Goal: Task Accomplishment & Management: Manage account settings

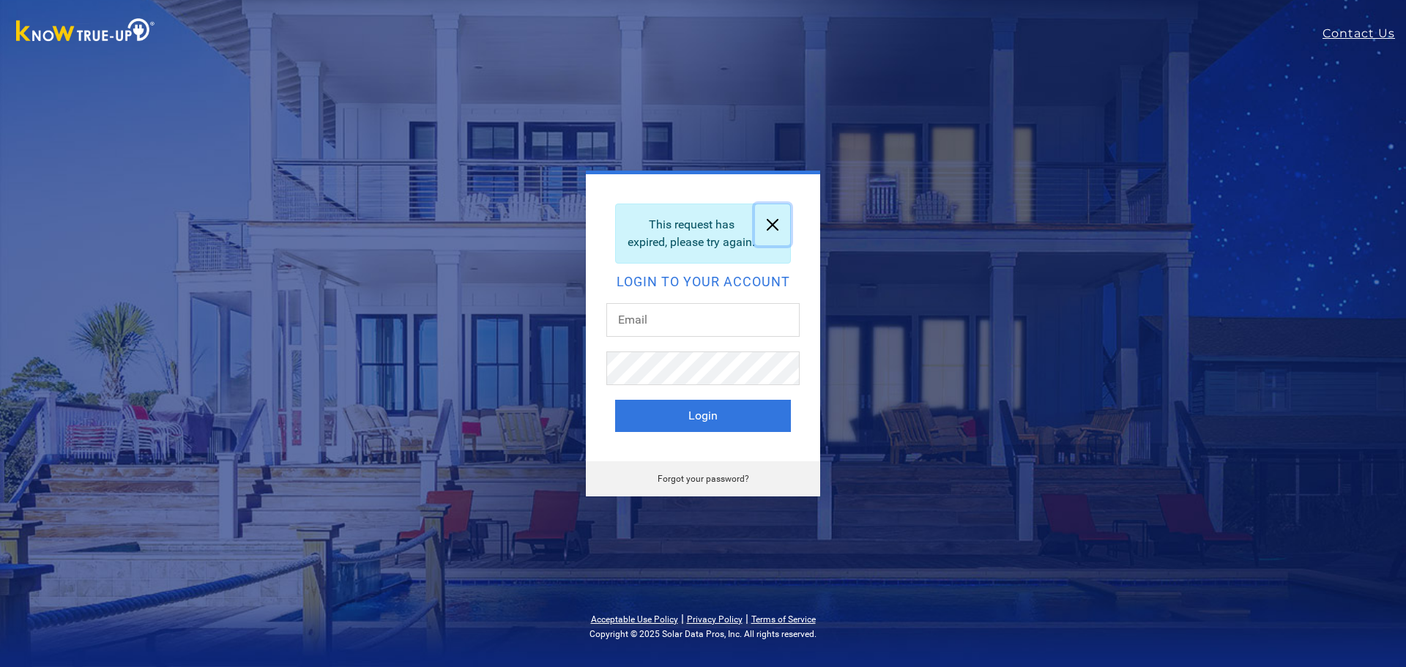
click at [774, 214] on link at bounding box center [772, 224] width 35 height 41
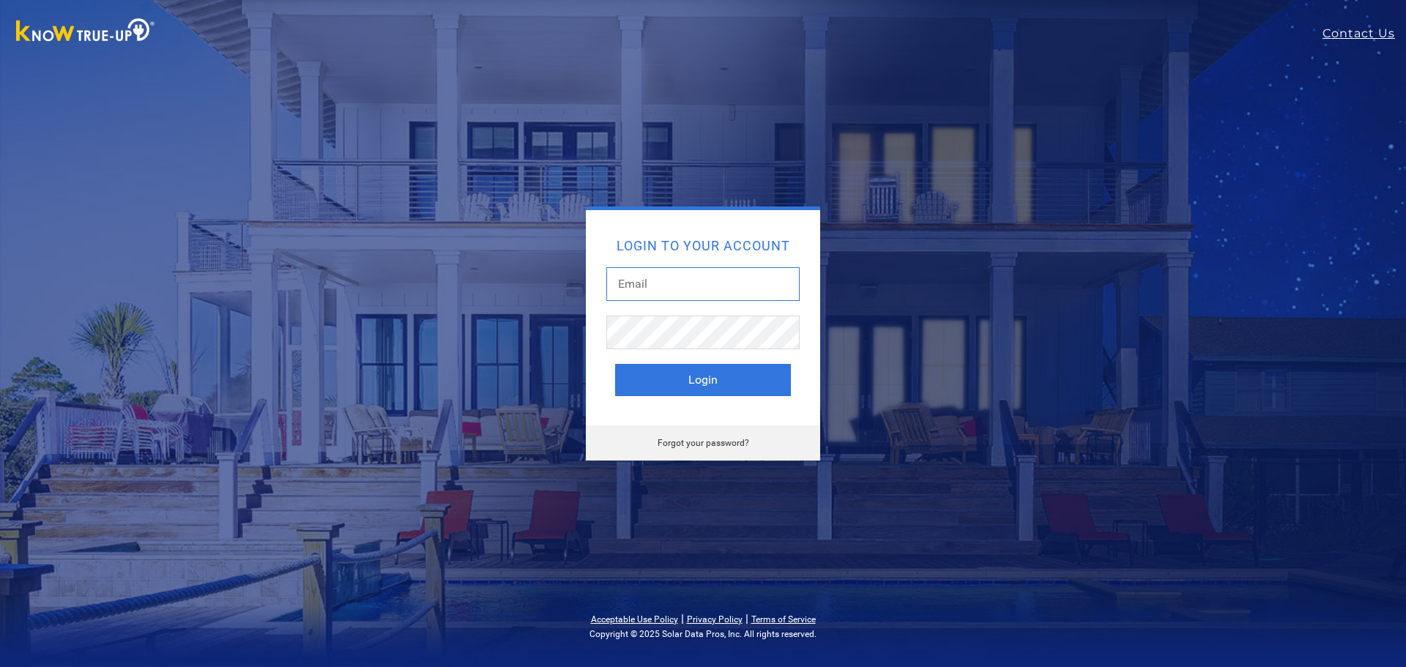
click at [629, 279] on input "text" at bounding box center [703, 284] width 193 height 34
type input "mschris@sti.net"
click at [701, 445] on link "Forgot your password?" at bounding box center [704, 443] width 92 height 10
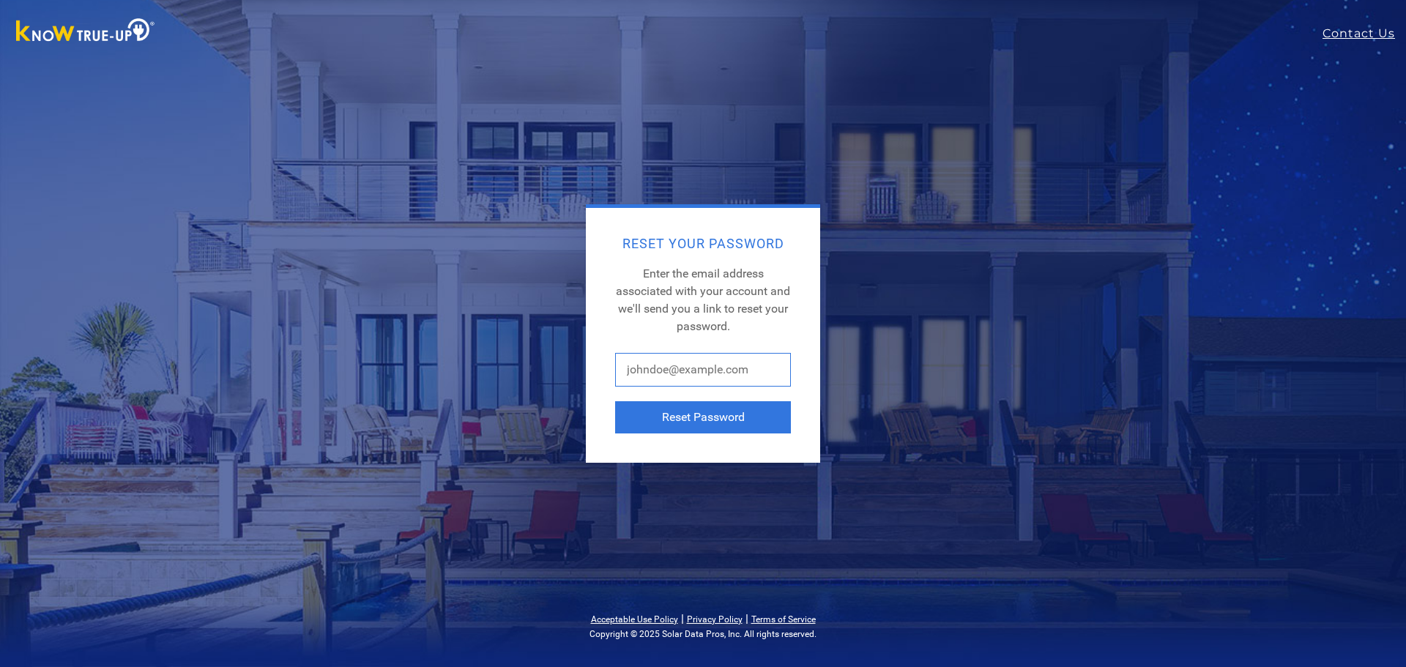
click at [644, 366] on input "text" at bounding box center [703, 370] width 176 height 34
type input "mschris@sti.net"
click at [721, 413] on button "Reset Password" at bounding box center [703, 417] width 176 height 32
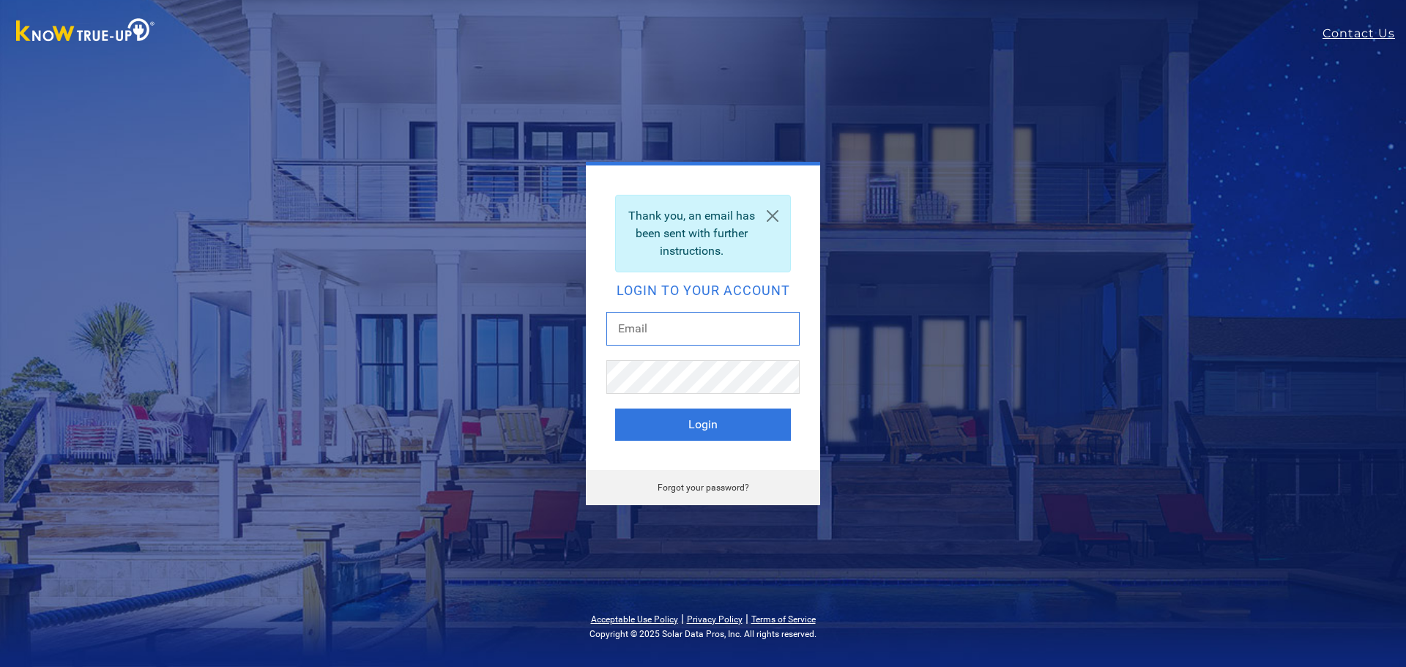
click at [634, 326] on input "text" at bounding box center [703, 329] width 193 height 34
type input "[EMAIL_ADDRESS][DOMAIN_NAME]"
click at [694, 430] on button "Login" at bounding box center [703, 425] width 176 height 32
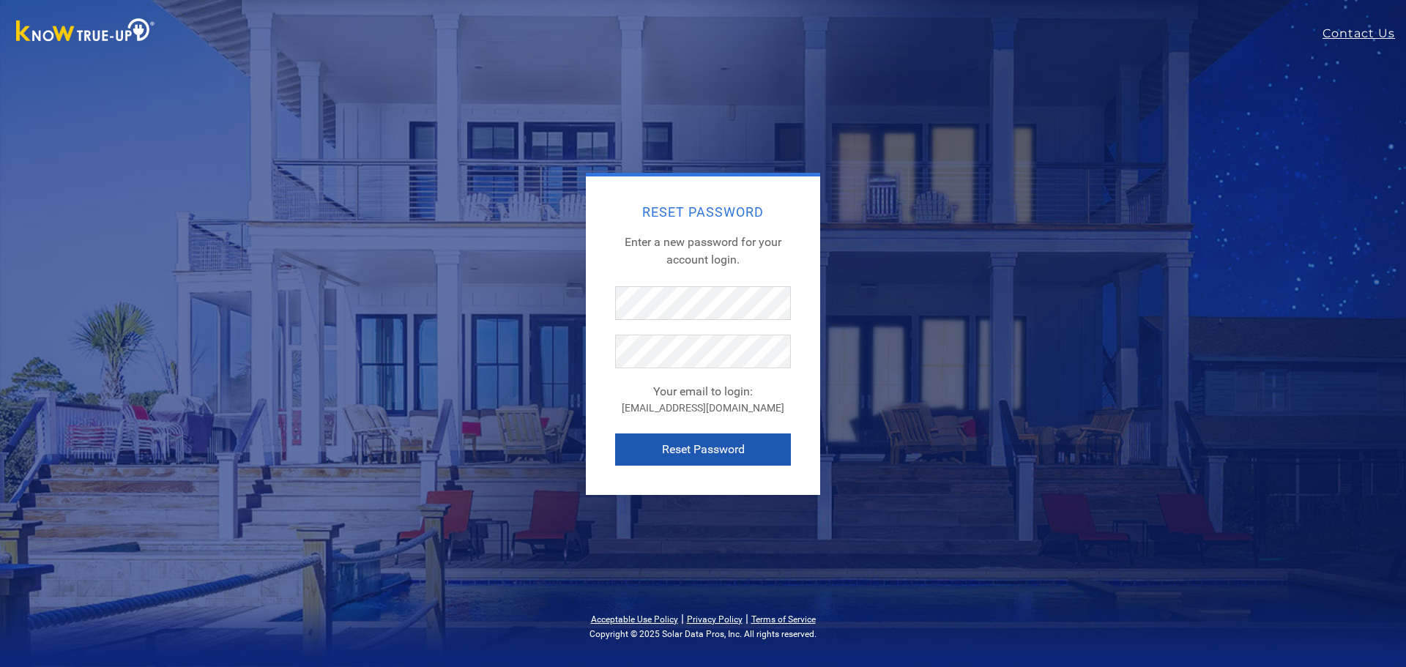
click at [723, 451] on button "Reset Password" at bounding box center [703, 450] width 176 height 32
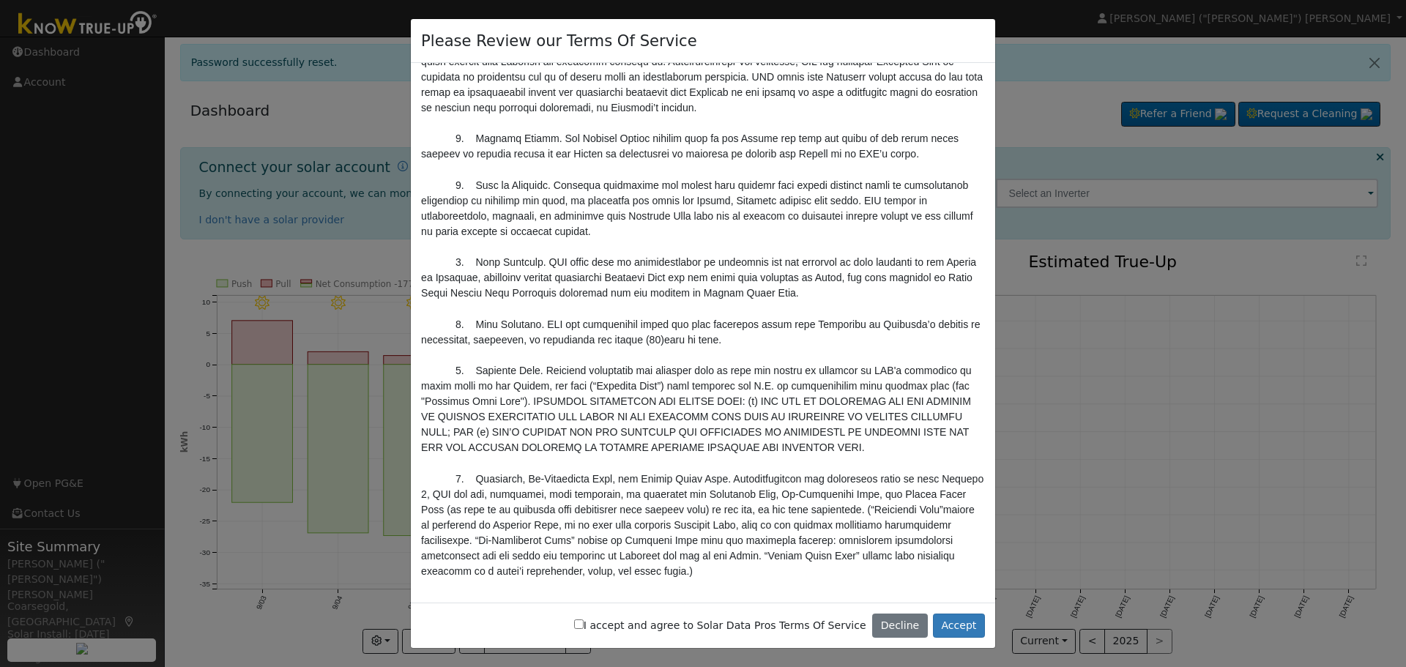
scroll to position [1026, 0]
click at [960, 625] on button "Accept" at bounding box center [959, 626] width 52 height 25
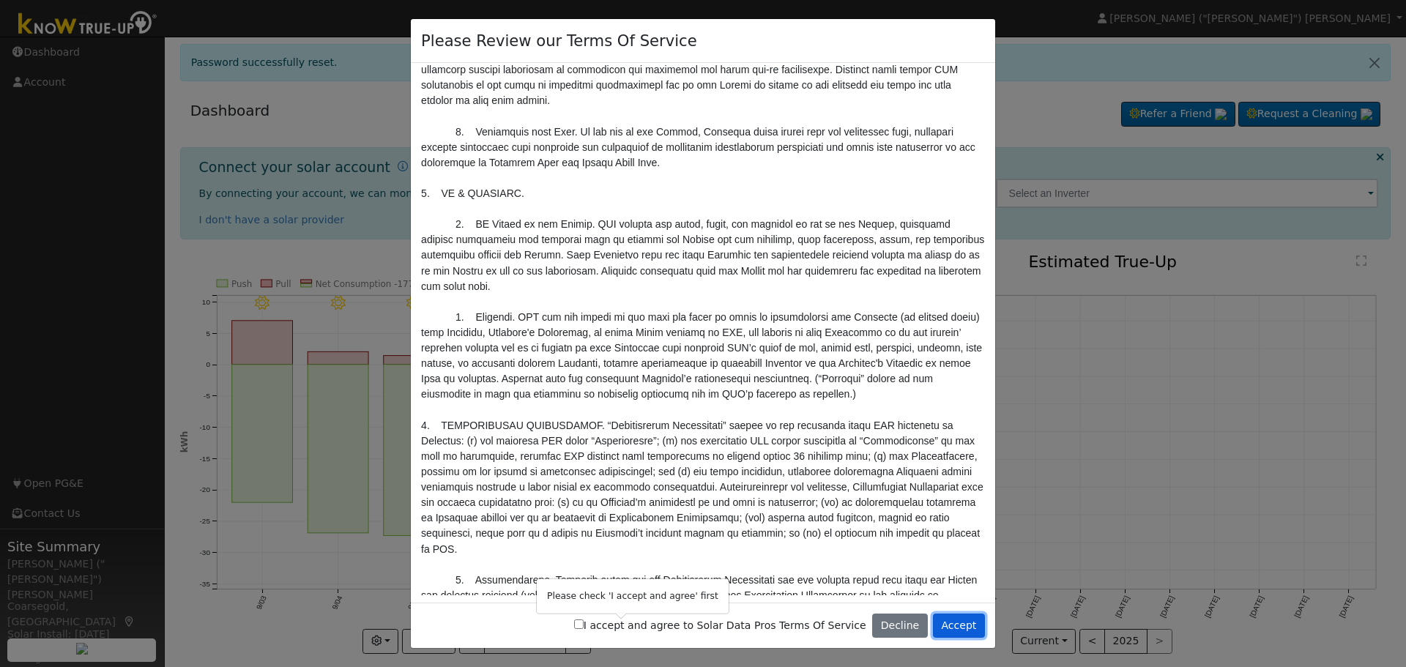
scroll to position [1831, 0]
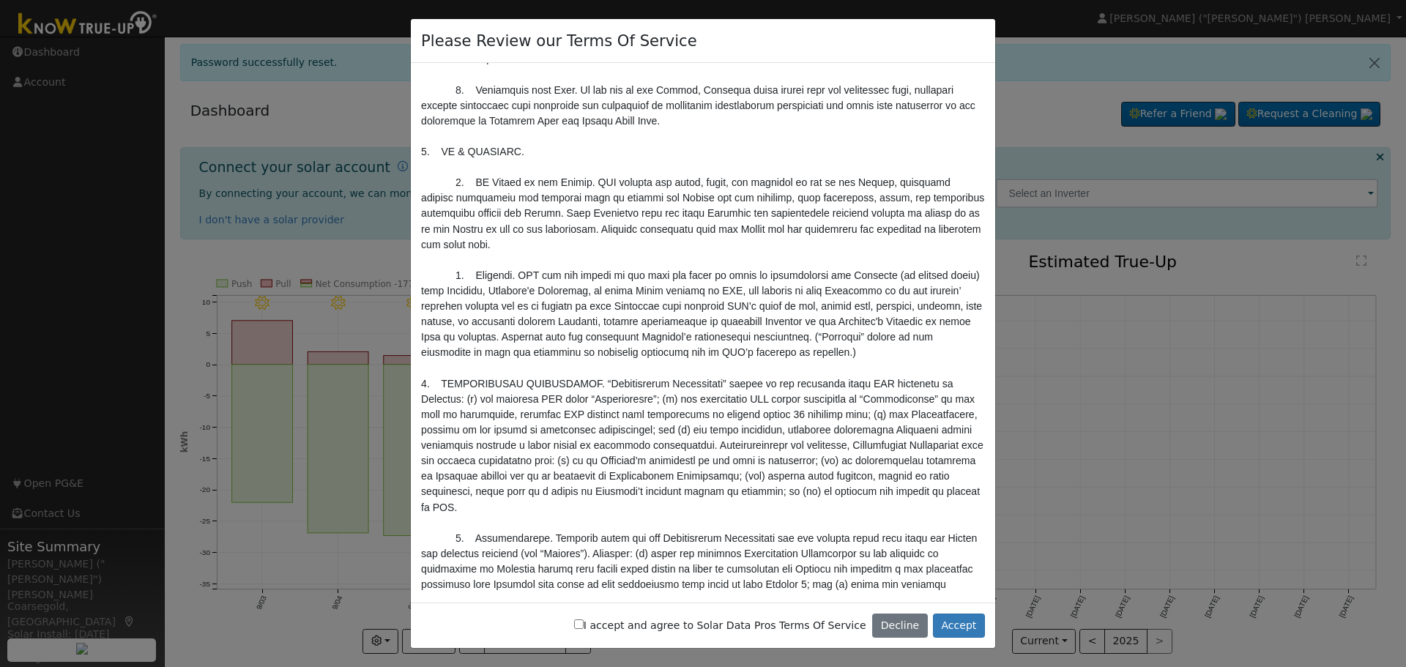
click at [584, 629] on input "I accept and agree to Solar Data Pros Terms Of Service" at bounding box center [579, 625] width 10 height 10
checkbox input "true"
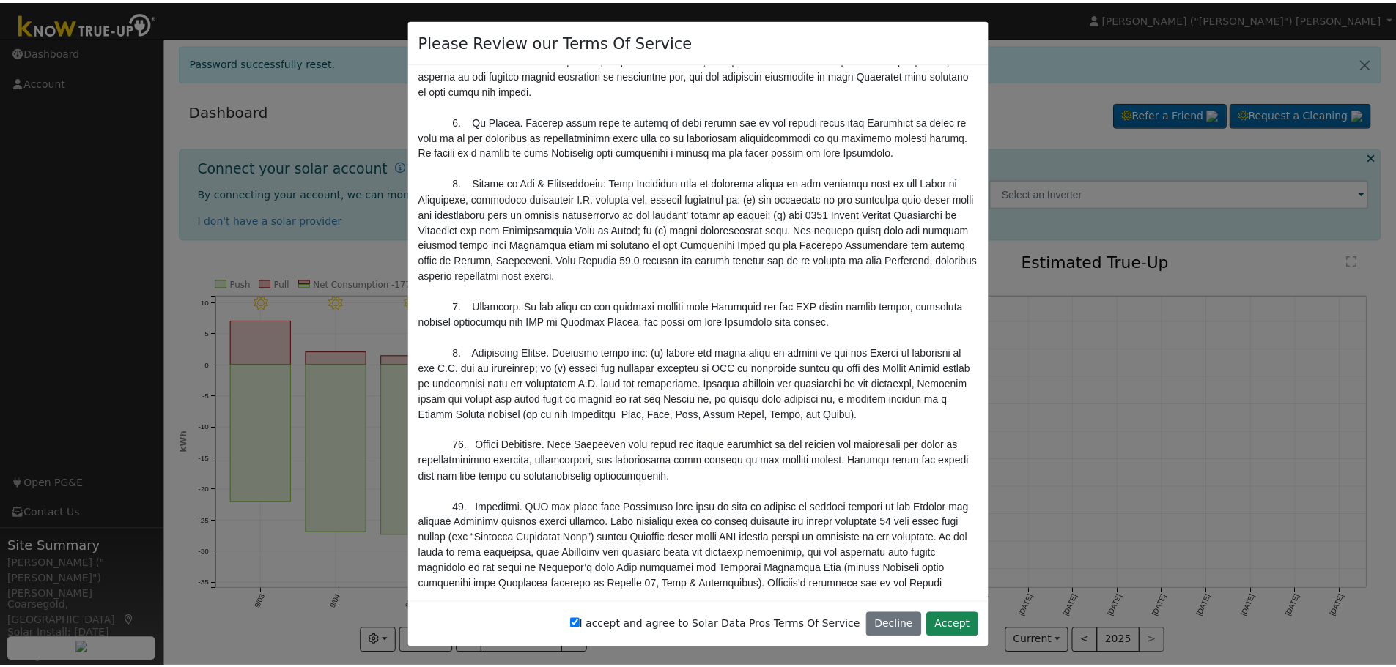
scroll to position [4833, 0]
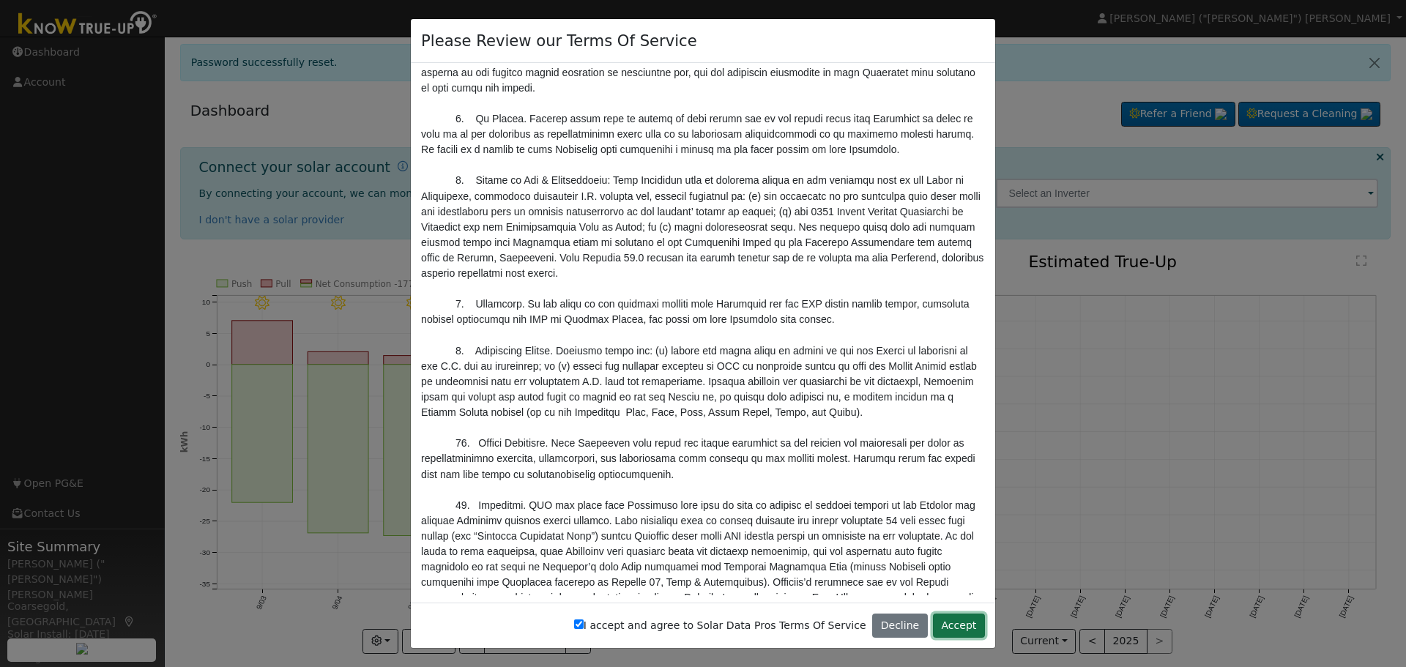
click at [960, 623] on button "Accept" at bounding box center [959, 626] width 52 height 25
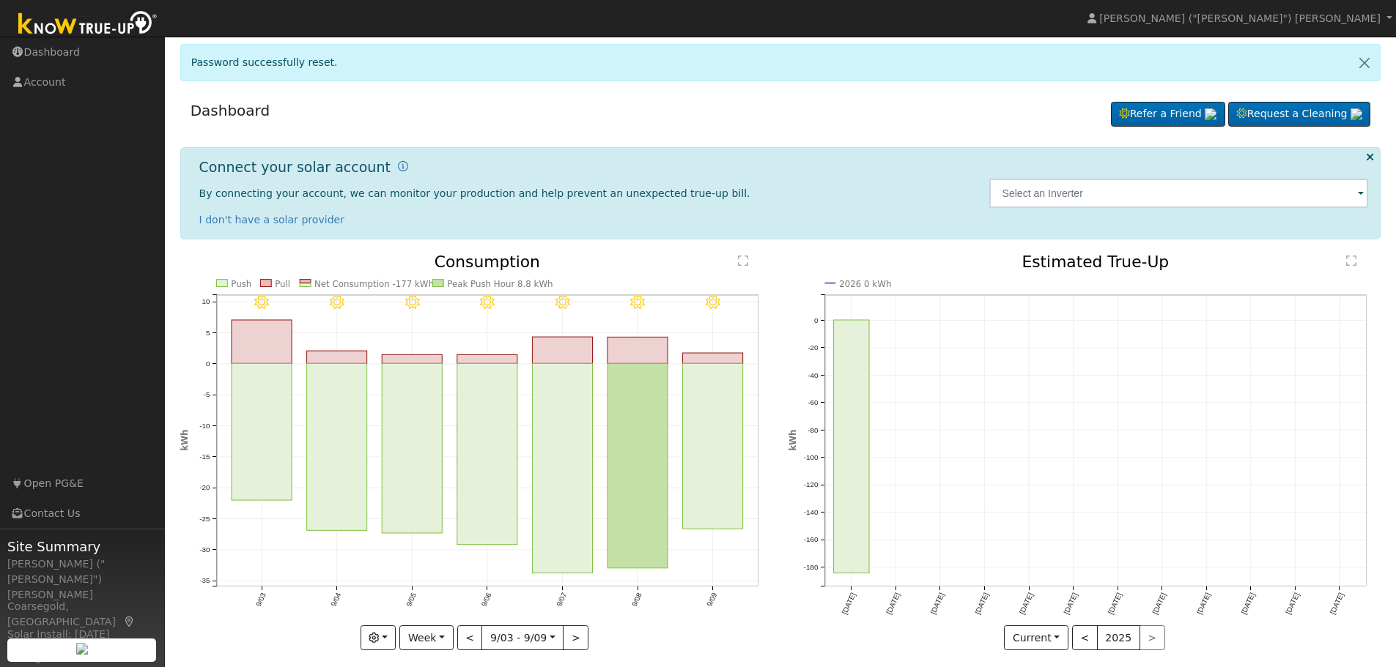
click at [1360, 199] on span at bounding box center [1360, 194] width 6 height 17
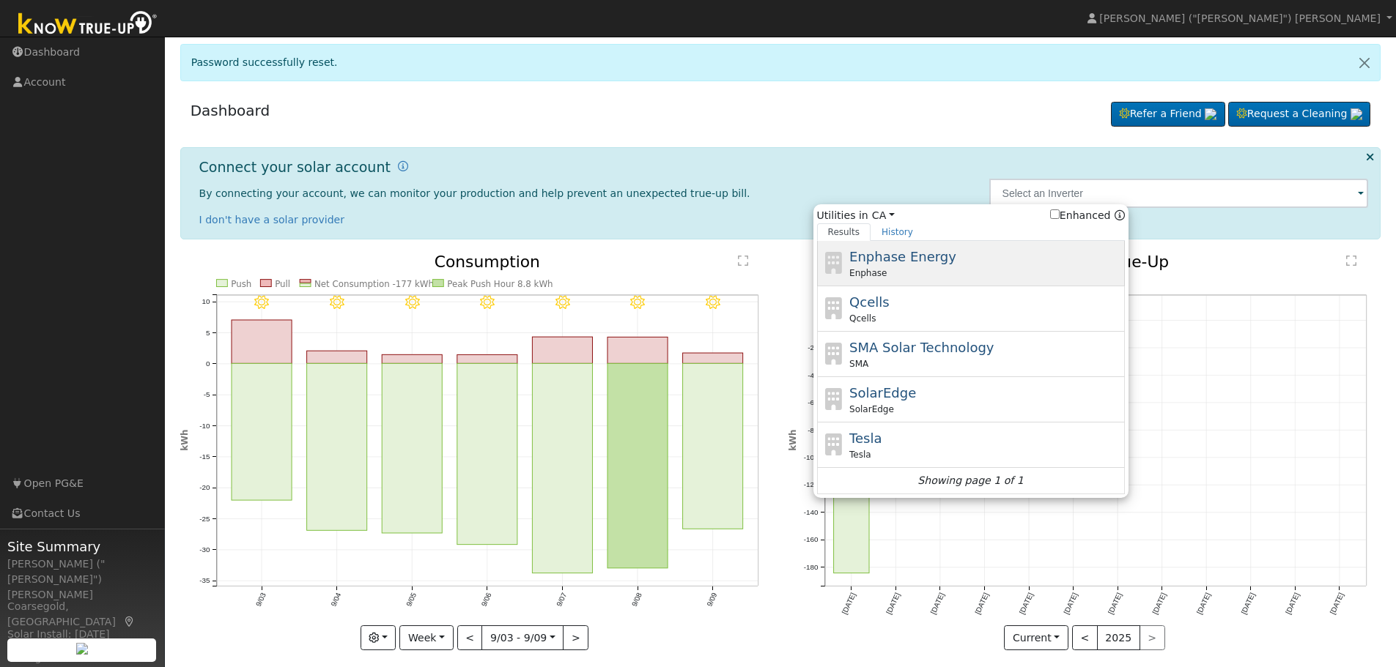
click at [886, 264] on span "Enphase Energy" at bounding box center [902, 256] width 107 height 15
type input "Enphase"
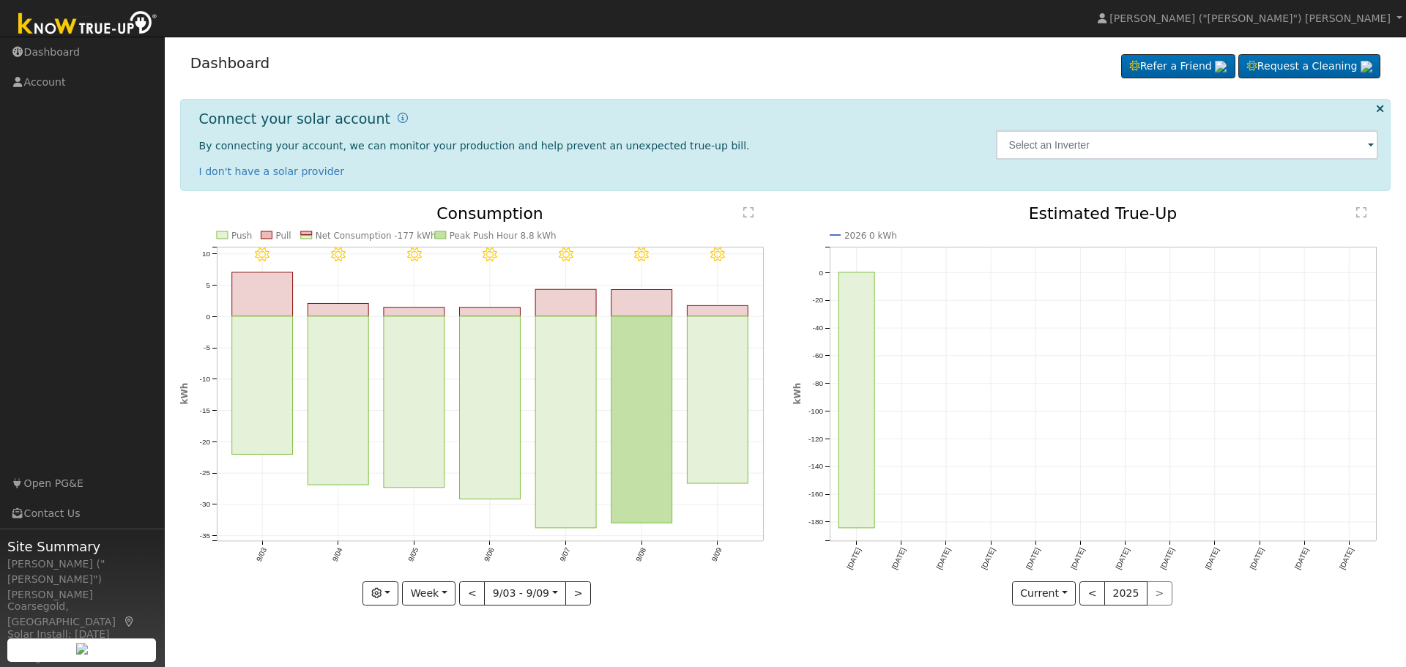
click at [1371, 144] on span at bounding box center [1371, 146] width 6 height 17
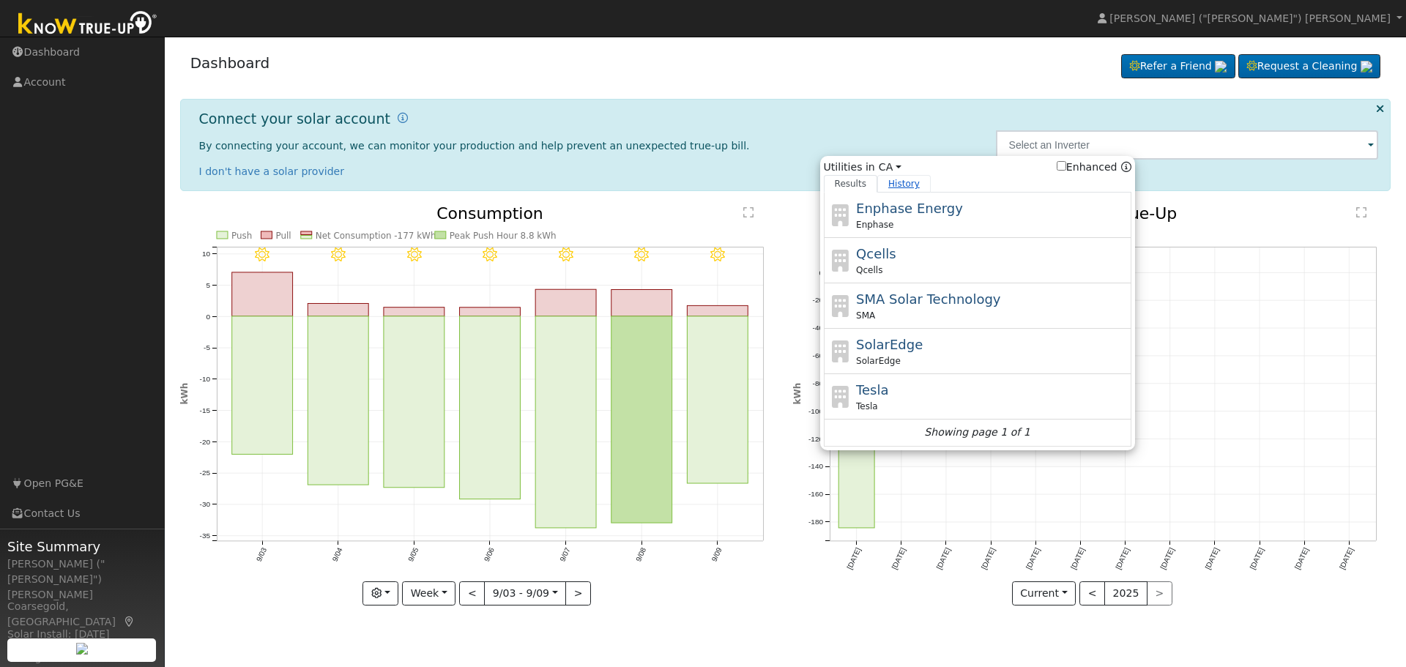
click at [911, 184] on link "History" at bounding box center [904, 184] width 53 height 18
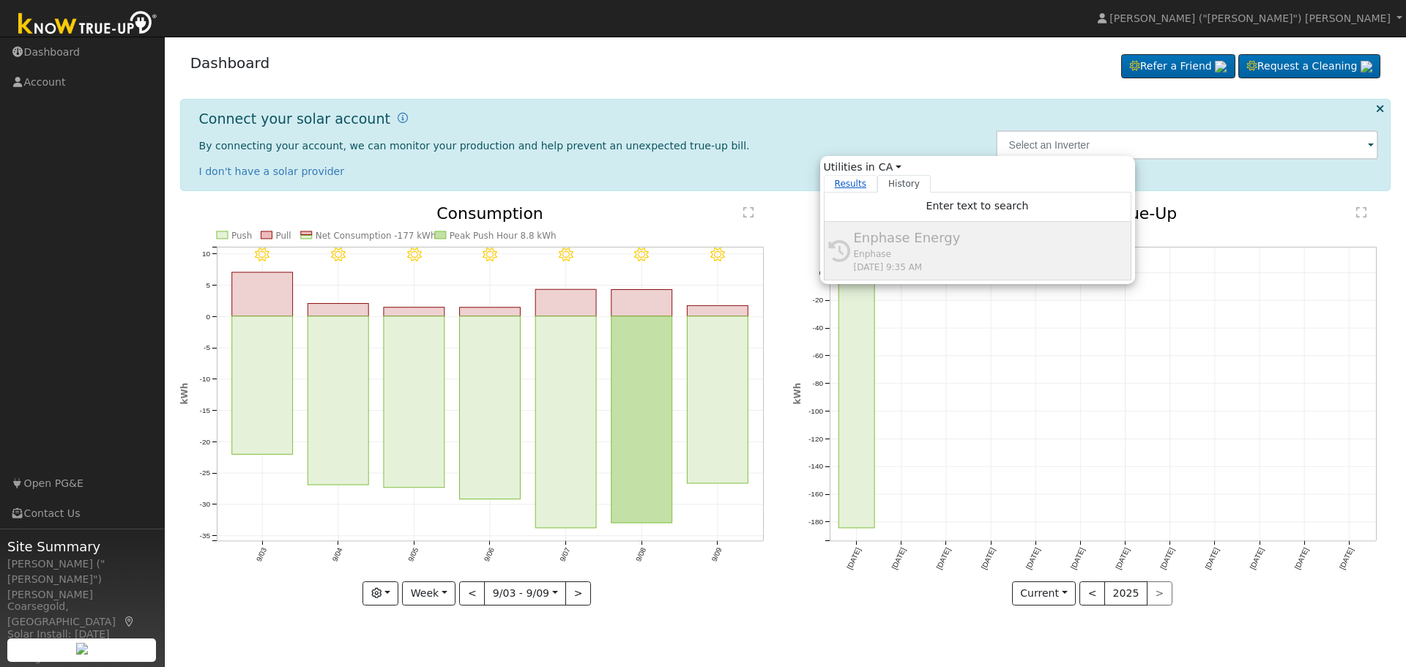
click at [845, 181] on link "Results" at bounding box center [851, 184] width 54 height 18
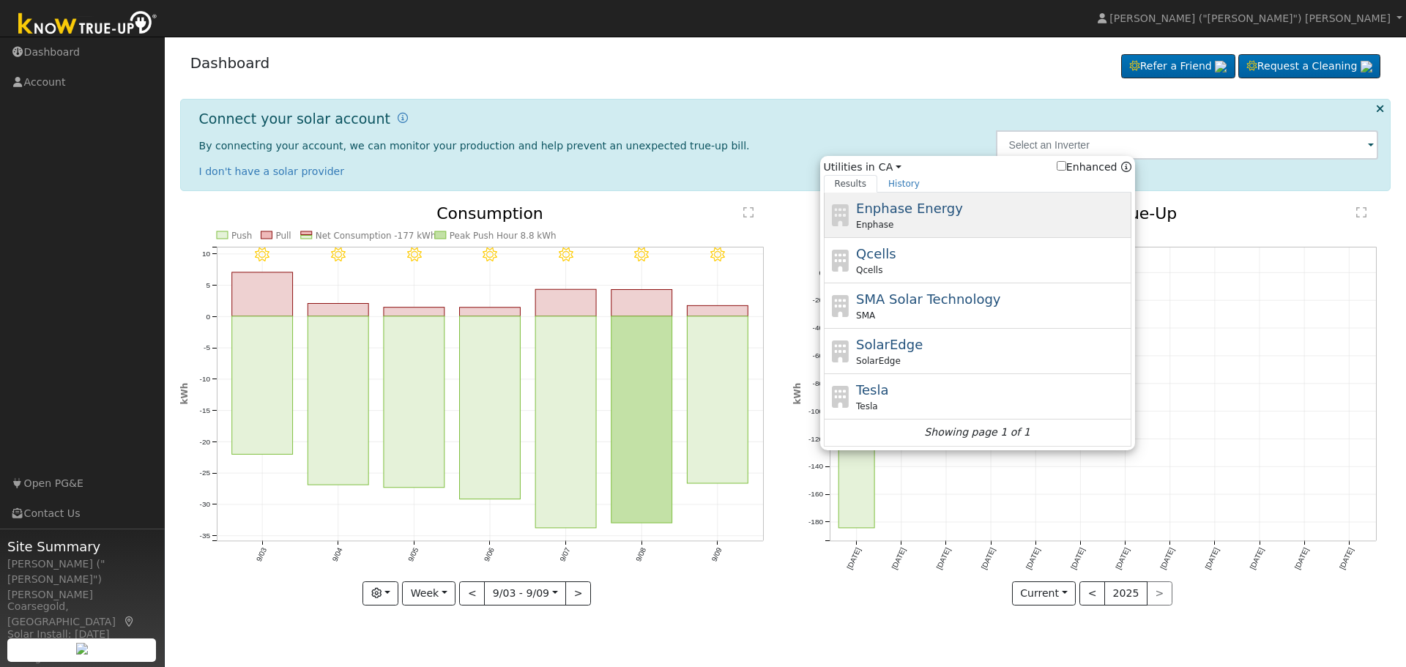
click at [891, 218] on div "Enphase Energy Enphase" at bounding box center [992, 215] width 272 height 33
type input "Enphase"
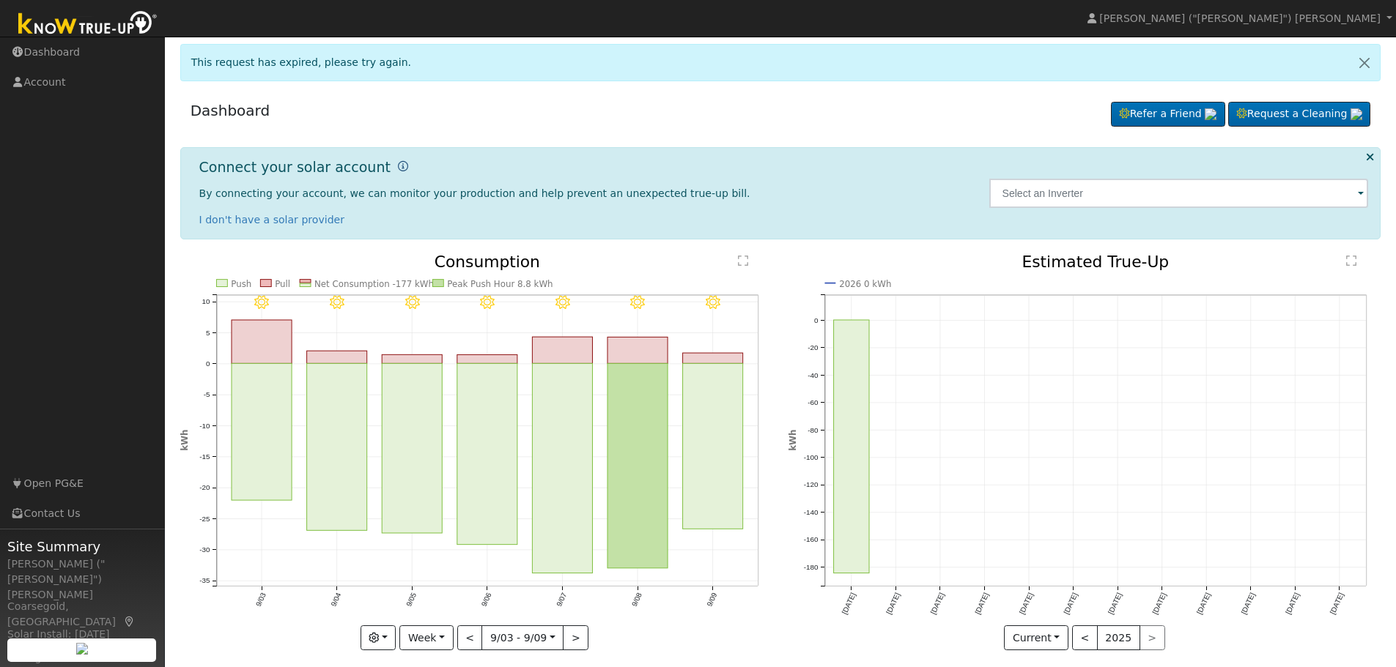
click at [398, 162] on icon at bounding box center [403, 166] width 10 height 10
click at [398, 166] on icon at bounding box center [403, 166] width 10 height 10
click at [398, 165] on icon at bounding box center [403, 166] width 10 height 10
click at [72, 486] on link "Open PG&E" at bounding box center [82, 484] width 165 height 30
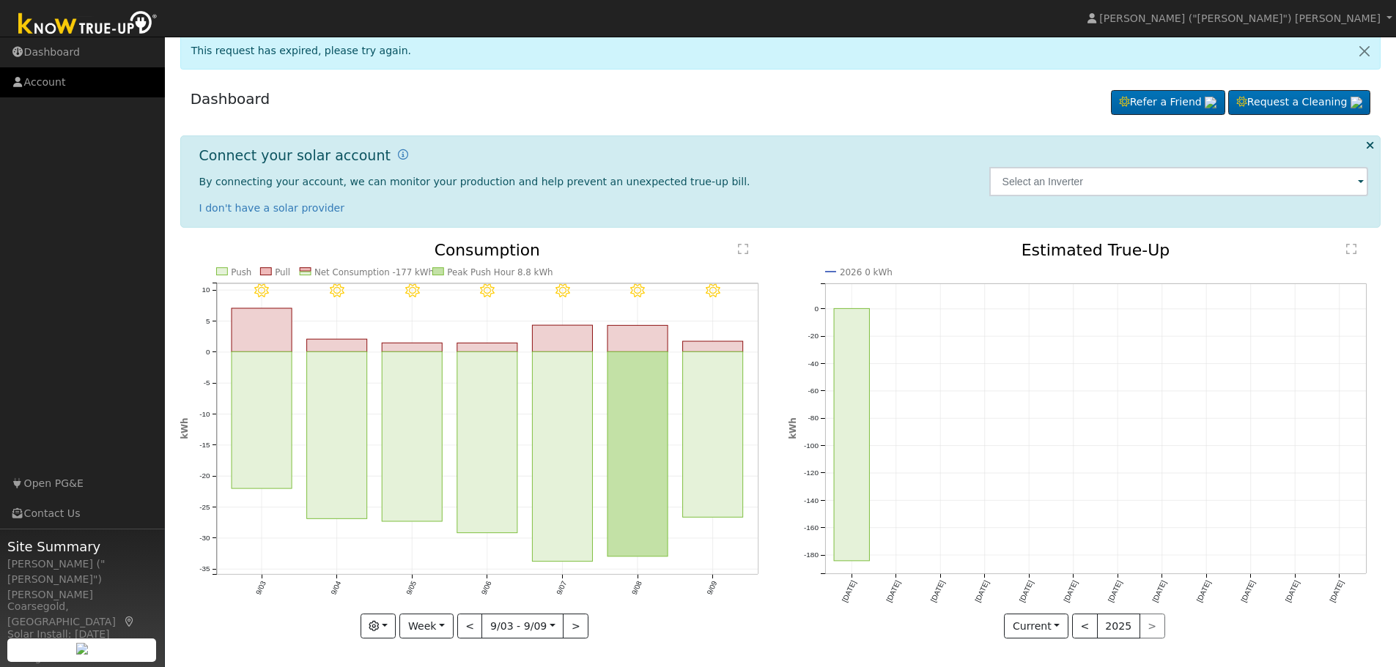
click at [51, 79] on link "Account" at bounding box center [82, 82] width 165 height 30
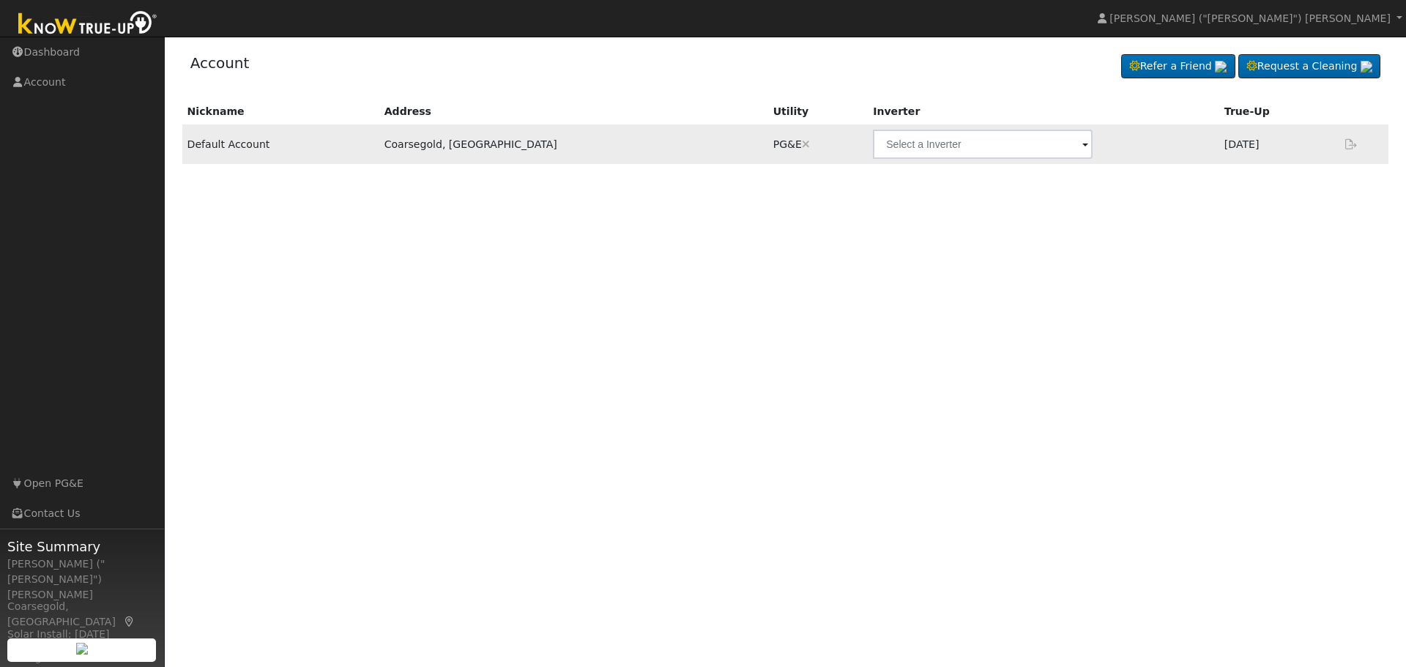
click at [1083, 146] on span at bounding box center [1086, 145] width 6 height 17
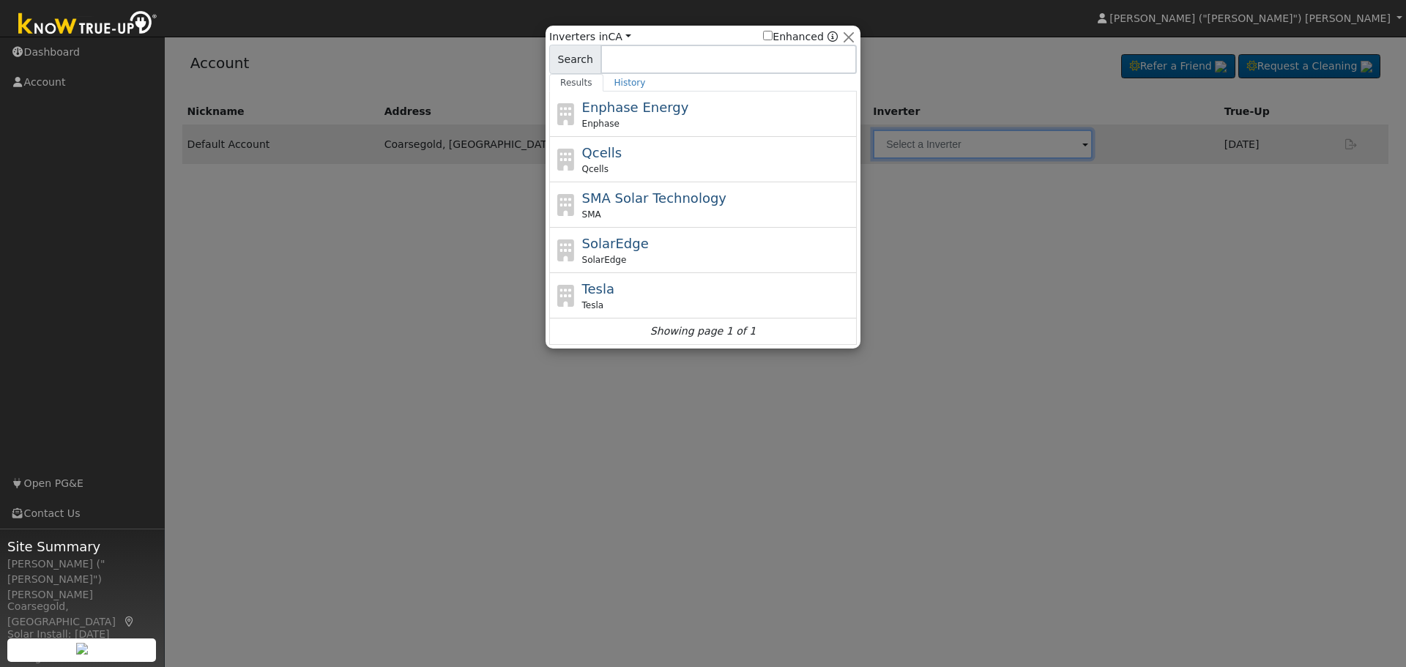
click at [371, 292] on div at bounding box center [703, 333] width 1406 height 667
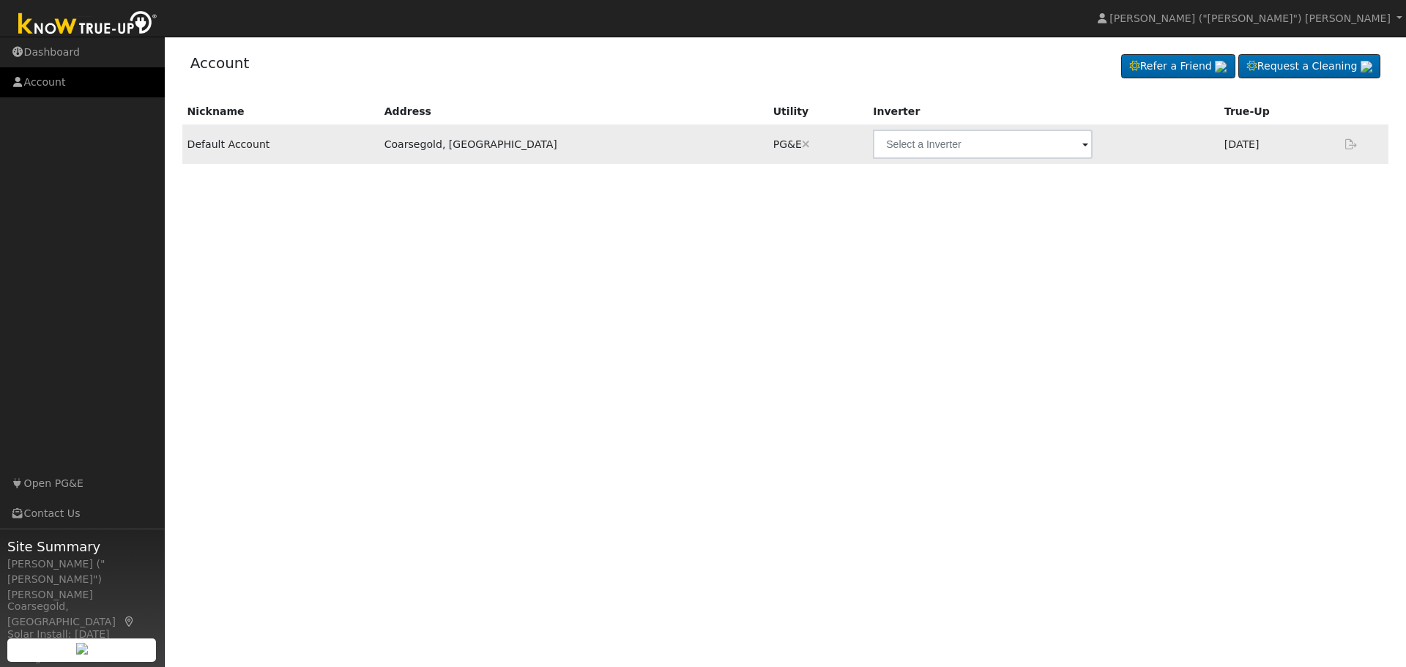
click at [41, 83] on link "Account" at bounding box center [82, 82] width 165 height 30
click at [42, 51] on link "Dashboard" at bounding box center [82, 52] width 165 height 30
